Goal: Task Accomplishment & Management: Manage account settings

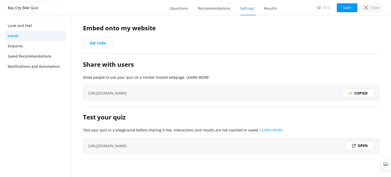
click at [372, 9] on p "Close" at bounding box center [374, 8] width 9 height 6
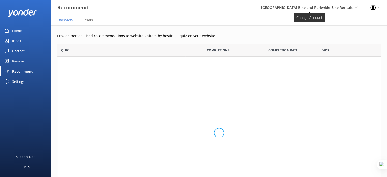
scroll to position [4, 4]
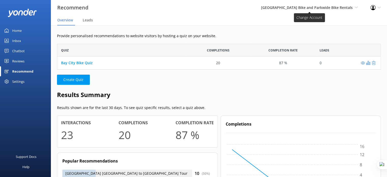
click at [341, 7] on span "[GEOGRAPHIC_DATA] Bike and Parkwide Bike Rentals" at bounding box center [307, 7] width 92 height 5
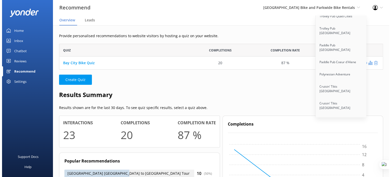
scroll to position [3072, 0]
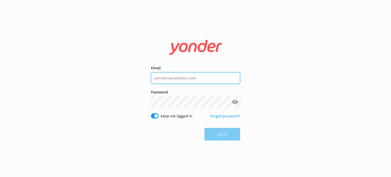
type input "[EMAIL_ADDRESS][DOMAIN_NAME]"
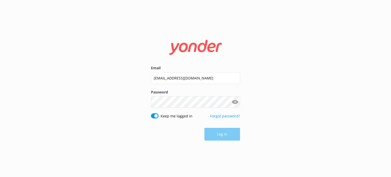
click at [273, 128] on div "Email guy@yonderhq.com Password Show password Keep me logged in Forgot password…" at bounding box center [195, 88] width 391 height 177
click at [227, 136] on button "Log in" at bounding box center [222, 134] width 36 height 13
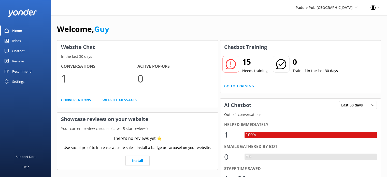
click at [16, 63] on div "Reviews" at bounding box center [18, 61] width 12 height 10
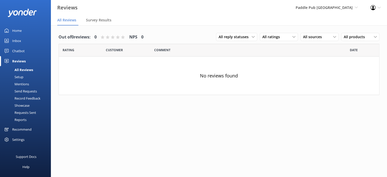
click at [18, 39] on div "Inbox" at bounding box center [16, 41] width 9 height 10
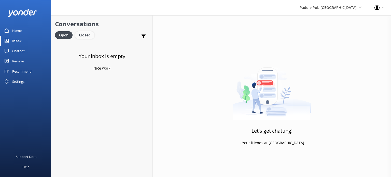
click at [86, 34] on div "Closed" at bounding box center [84, 35] width 19 height 8
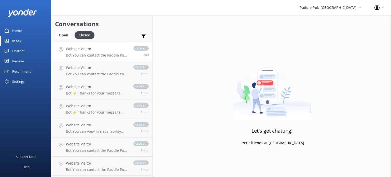
click at [116, 50] on h4 "Website Visitor" at bounding box center [97, 49] width 62 height 6
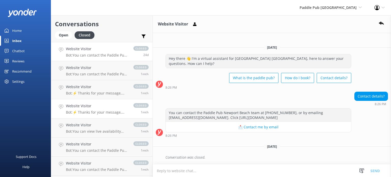
click at [107, 108] on h4 "Website Visitor" at bounding box center [97, 106] width 62 height 6
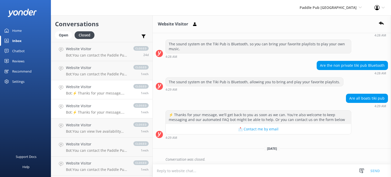
scroll to position [62, 0]
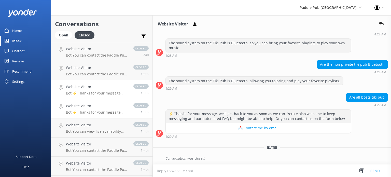
click at [106, 92] on p "Bot: ⚡ Thanks for your message, we'll get back to you as soon as we can. You're…" at bounding box center [97, 93] width 62 height 5
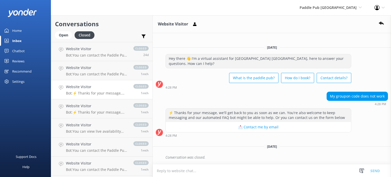
click at [24, 77] on div "Settings" at bounding box center [18, 81] width 12 height 10
click at [21, 83] on div "Settings" at bounding box center [18, 81] width 12 height 10
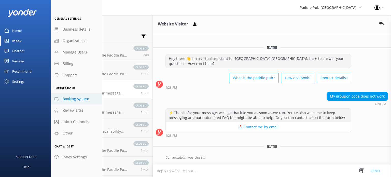
click at [71, 101] on span "Booking system" at bounding box center [76, 99] width 26 height 6
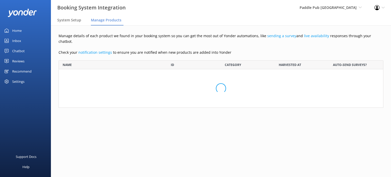
scroll to position [120, 317]
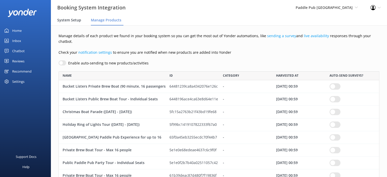
click at [67, 21] on span "System Setup" at bounding box center [69, 20] width 24 height 5
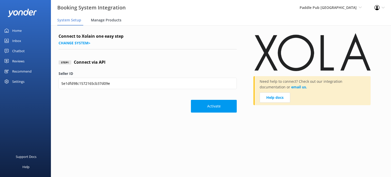
click at [115, 22] on span "Manage Products" at bounding box center [106, 20] width 31 height 5
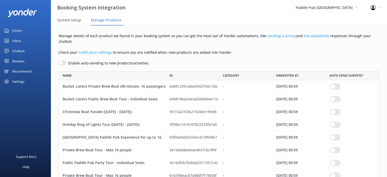
click at [16, 50] on div "Chatbot" at bounding box center [18, 51] width 12 height 10
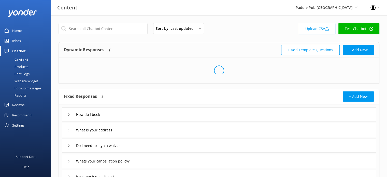
click at [28, 66] on link "Products" at bounding box center [27, 66] width 48 height 7
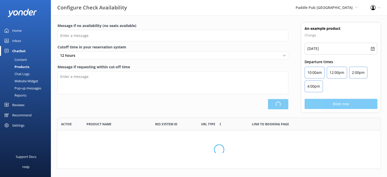
type input "There are no seats available, please check an alternative day"
type textarea "Our online booking system closes {hours} prior to departure. Please contact us …"
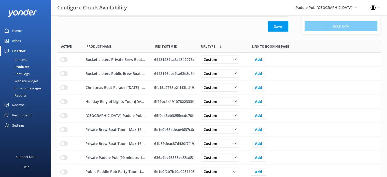
scroll to position [79, 0]
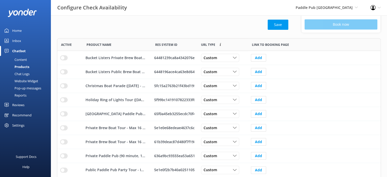
click at [24, 106] on div "Reviews" at bounding box center [18, 105] width 12 height 10
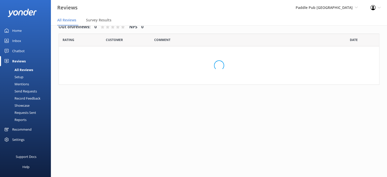
scroll to position [10, 0]
